Goal: Find specific page/section: Find specific page/section

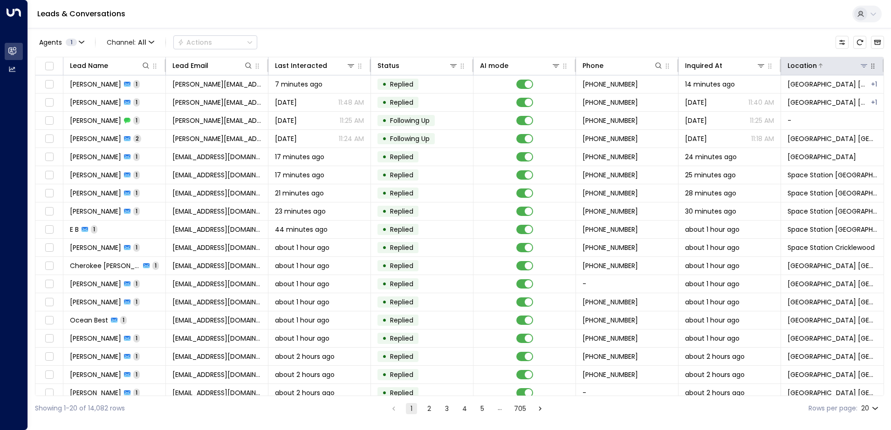
click at [861, 64] on icon at bounding box center [864, 65] width 7 height 3
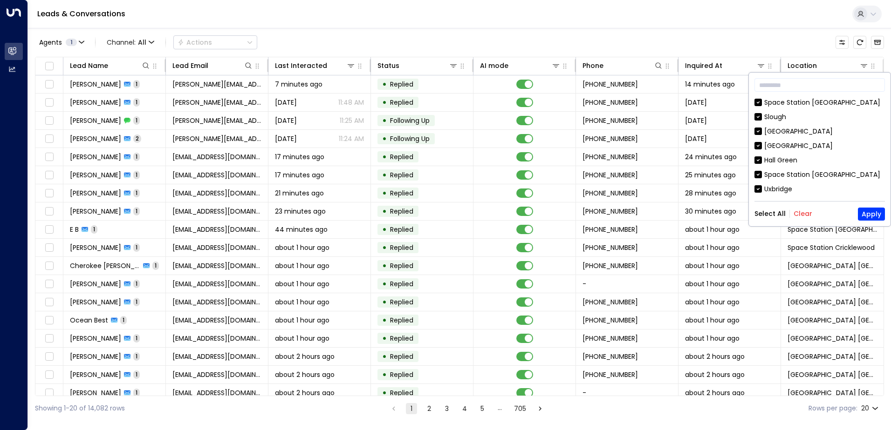
click at [802, 211] on button "Clear" at bounding box center [802, 213] width 19 height 7
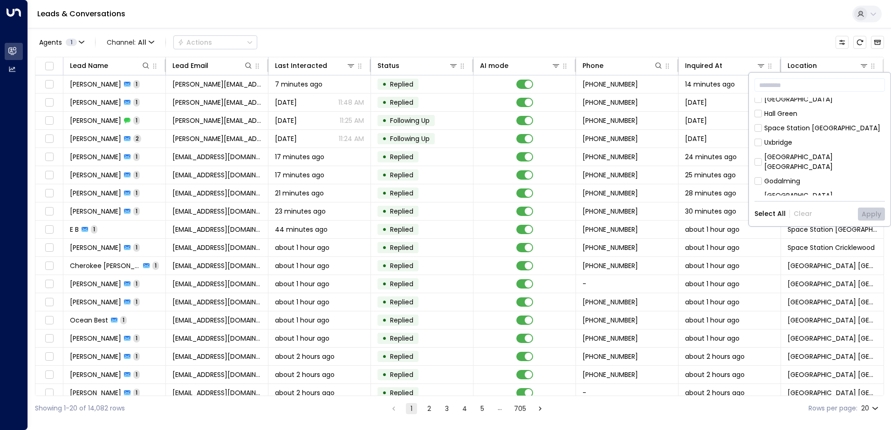
scroll to position [93, 0]
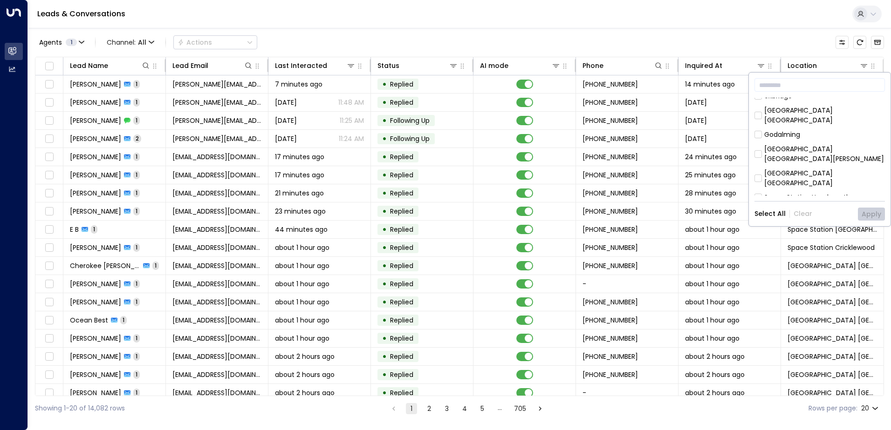
click at [795, 115] on div "[GEOGRAPHIC_DATA] [GEOGRAPHIC_DATA]" at bounding box center [824, 116] width 121 height 20
click at [866, 216] on button "Apply" at bounding box center [871, 214] width 27 height 13
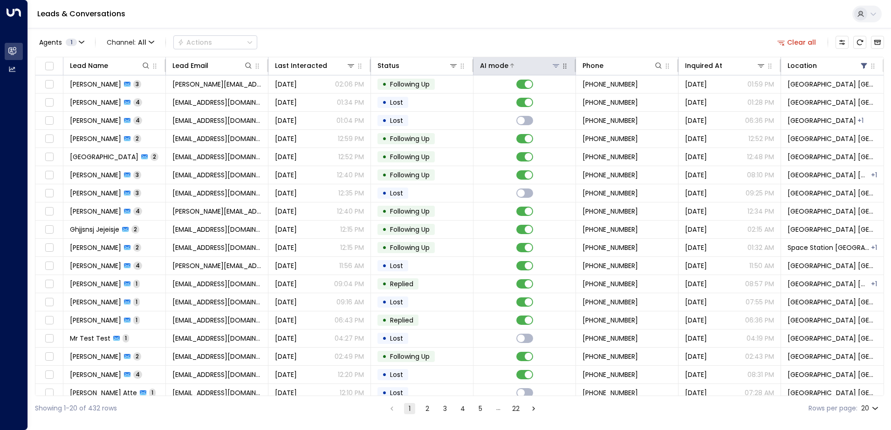
click at [557, 69] on icon at bounding box center [555, 65] width 7 height 7
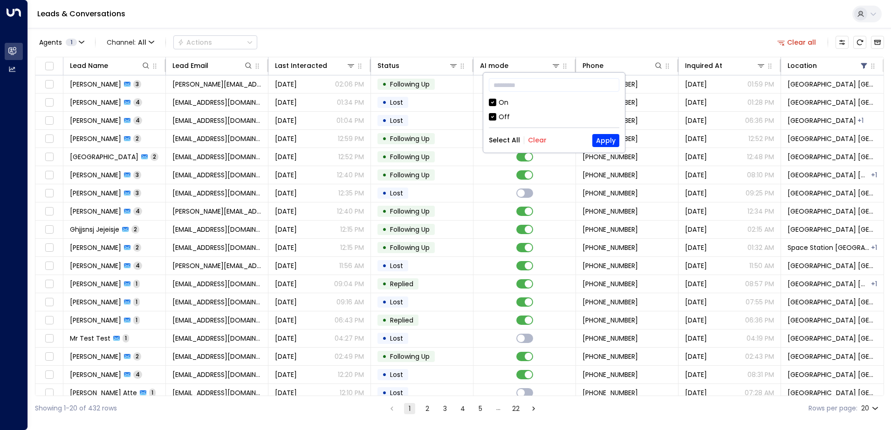
click at [500, 116] on div "Off" at bounding box center [504, 117] width 11 height 10
click at [600, 137] on button "Apply" at bounding box center [605, 140] width 27 height 13
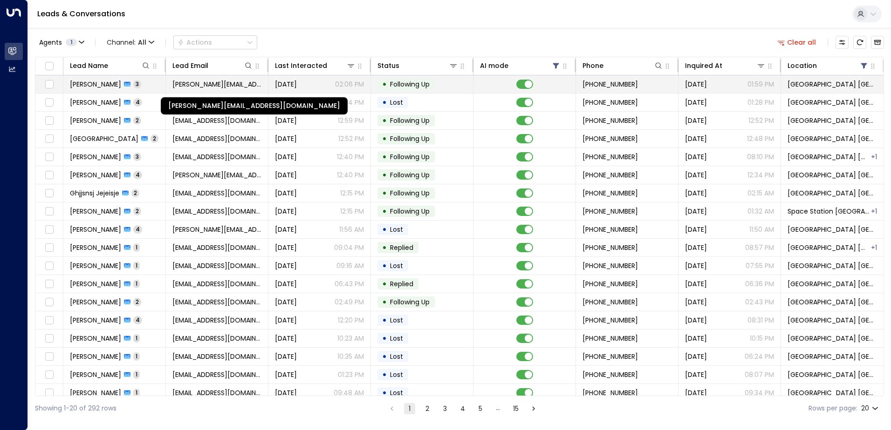
click at [203, 85] on span "[PERSON_NAME][EMAIL_ADDRESS][DOMAIN_NAME]" at bounding box center [216, 84] width 89 height 9
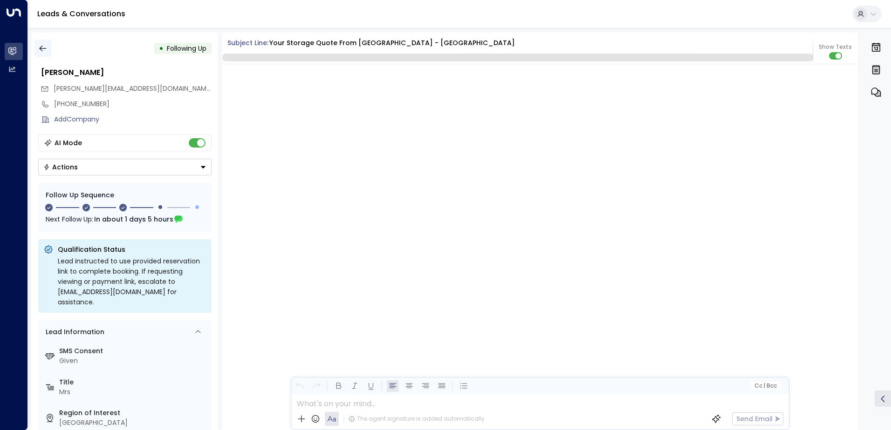
scroll to position [1114, 0]
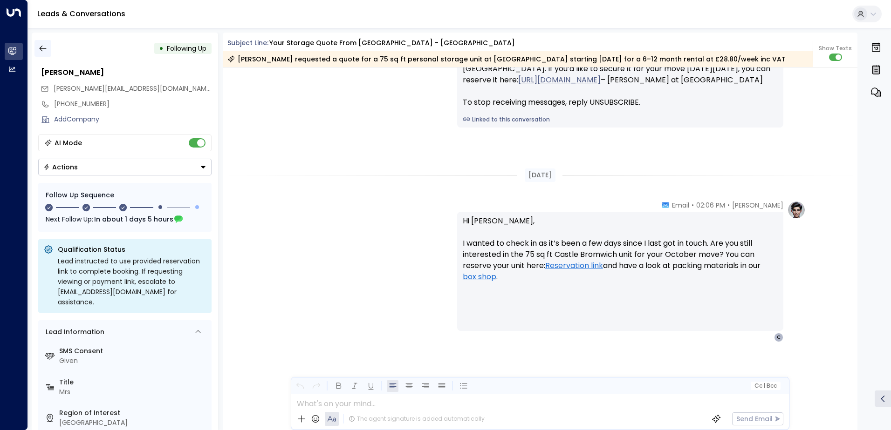
click at [46, 49] on icon "button" at bounding box center [42, 48] width 9 height 9
